Goal: Task Accomplishment & Management: Use online tool/utility

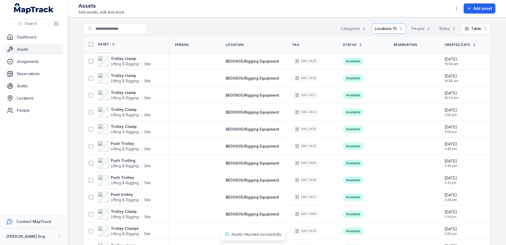
click at [27, 48] on link "Assets" at bounding box center [33, 49] width 59 height 11
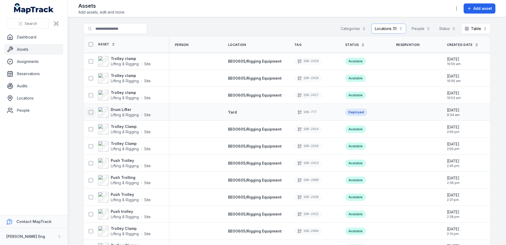
click at [88, 112] on icon at bounding box center [90, 111] width 5 height 5
click at [283, 231] on icon "button" at bounding box center [284, 232] width 2 height 3
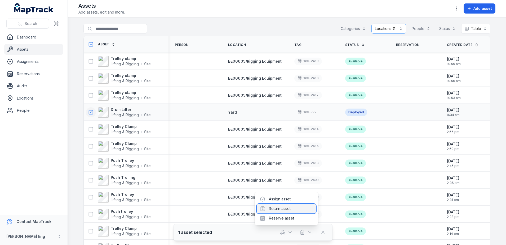
click at [277, 208] on div "Return asset" at bounding box center [286, 209] width 59 height 10
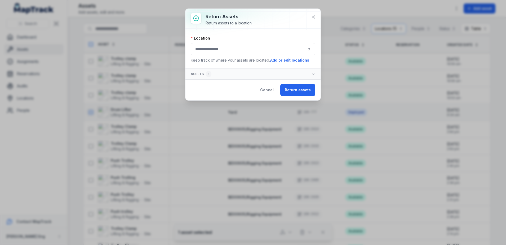
click at [275, 51] on button "button" at bounding box center [253, 49] width 125 height 12
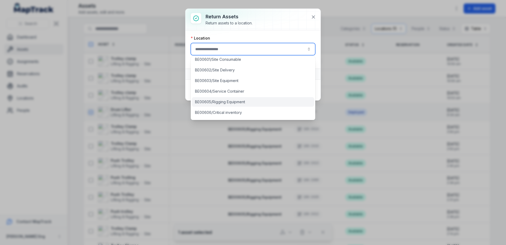
scroll to position [166, 0]
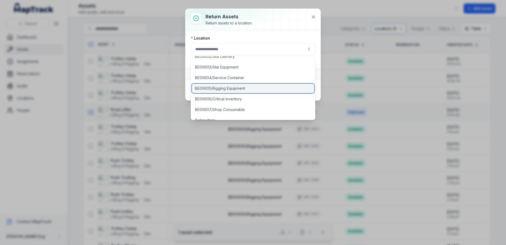
click at [255, 90] on div "BE00605/Rigging Equipment" at bounding box center [253, 88] width 122 height 10
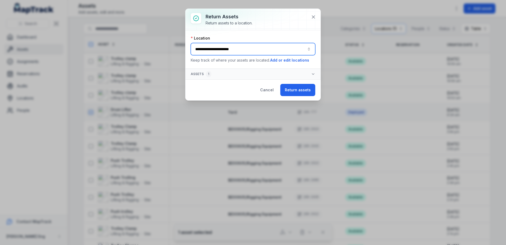
click at [297, 50] on button "**********" at bounding box center [253, 49] width 125 height 12
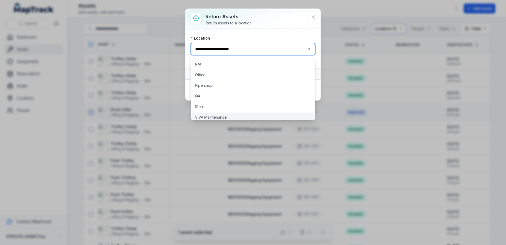
scroll to position [289, 0]
click at [201, 114] on span "Yard" at bounding box center [199, 112] width 8 height 5
type input "****"
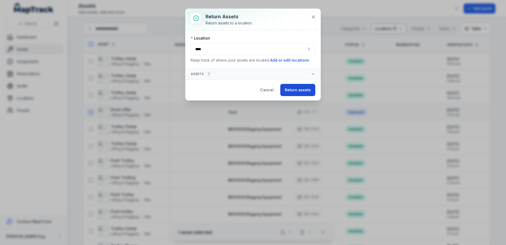
click at [299, 90] on button "Return assets" at bounding box center [297, 90] width 35 height 12
